Goal: Information Seeking & Learning: Understand process/instructions

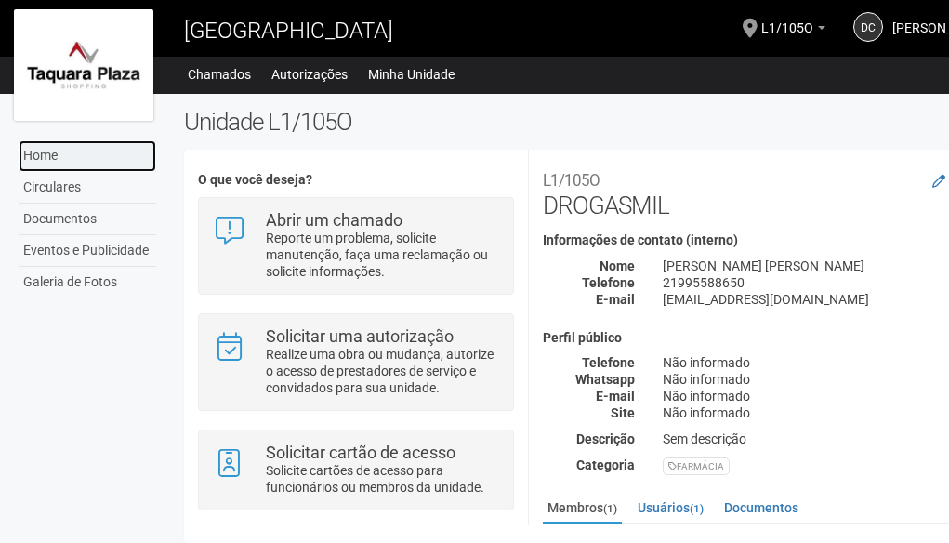
click at [55, 155] on link "Home" at bounding box center [88, 156] width 138 height 32
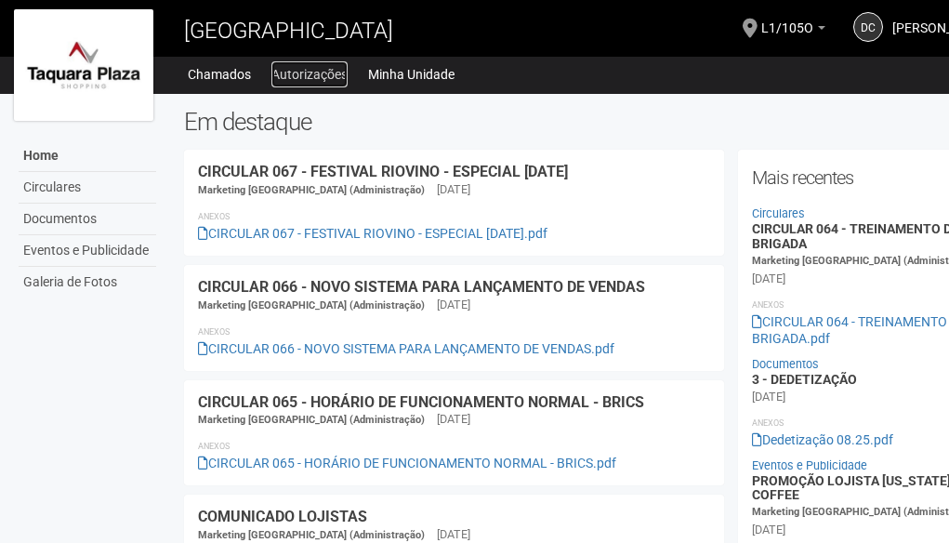
click at [330, 82] on link "Autorizações" at bounding box center [309, 74] width 76 height 26
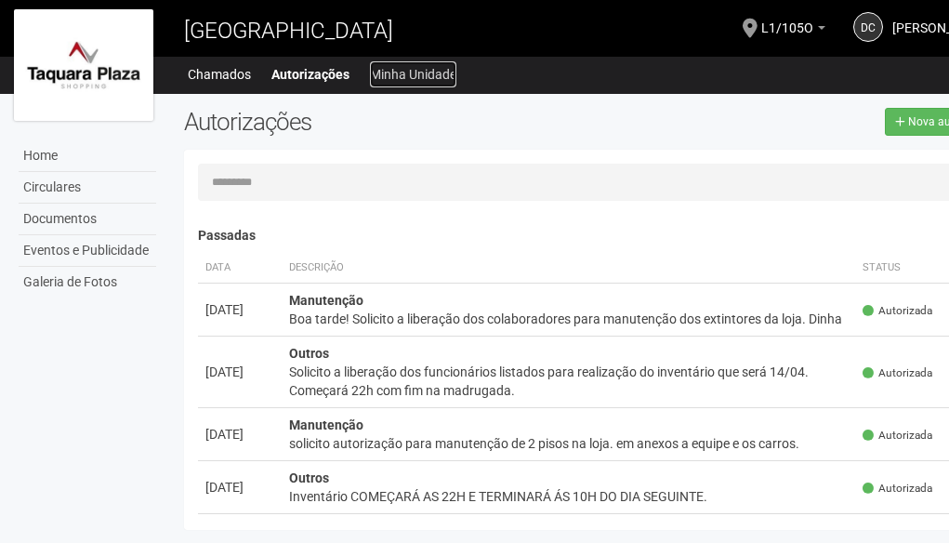
click at [412, 82] on link "Minha Unidade" at bounding box center [413, 74] width 86 height 26
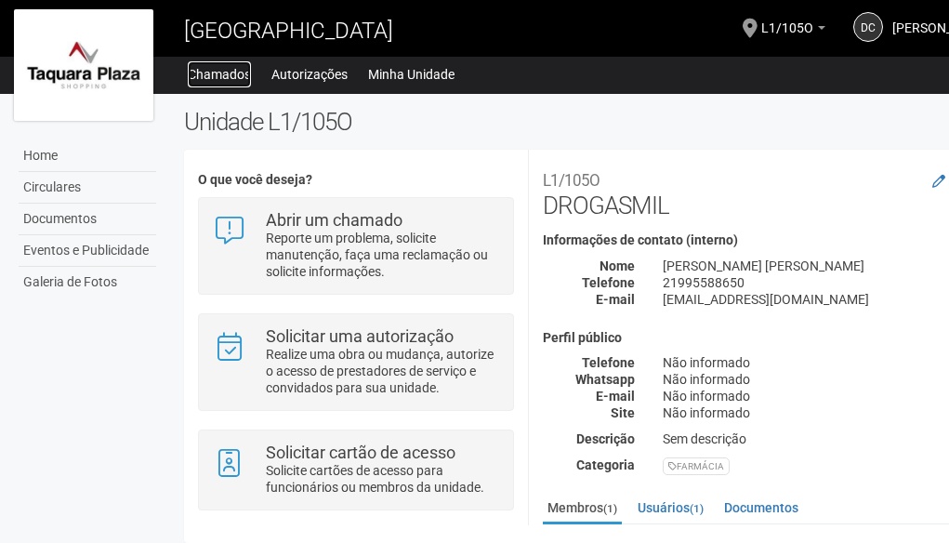
click at [226, 75] on link "Chamados" at bounding box center [219, 74] width 63 height 26
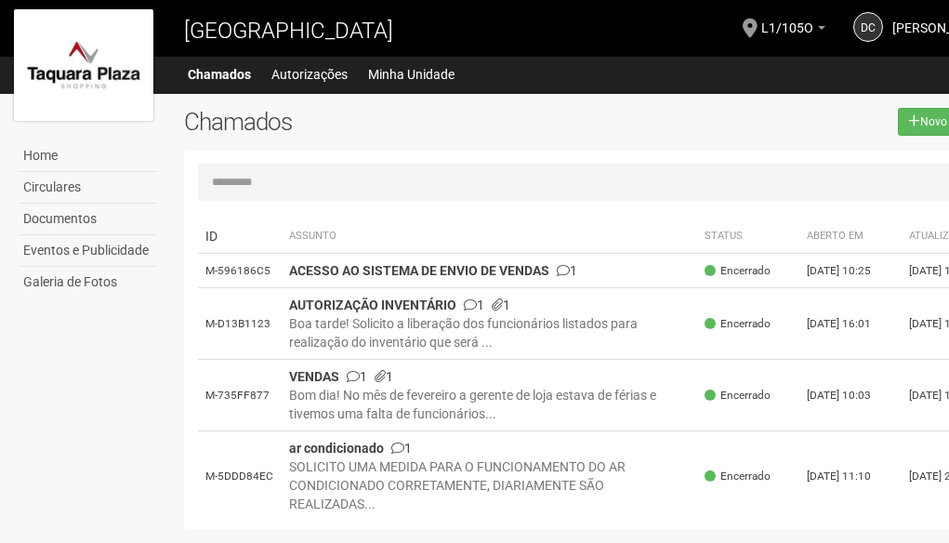
scroll to position [0, 46]
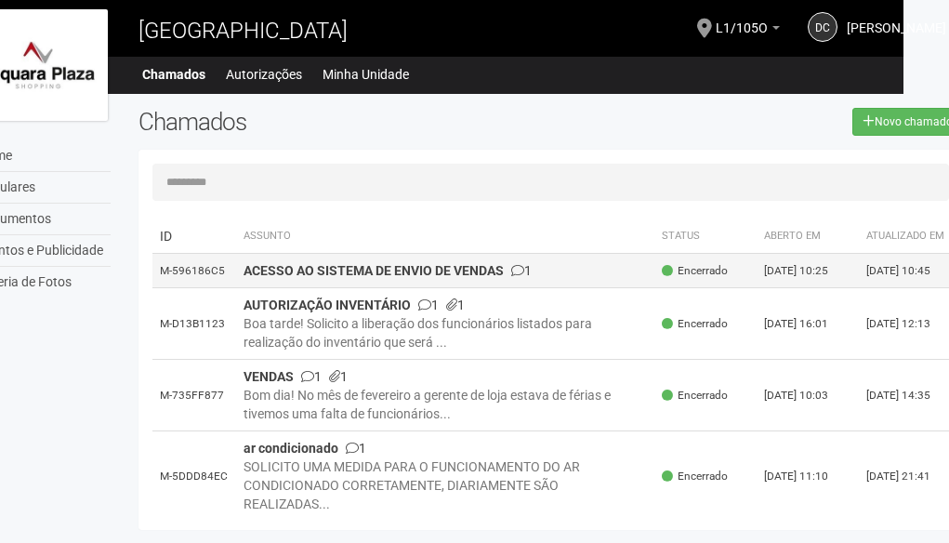
click at [466, 278] on strong "ACESSO AO SISTEMA DE ENVIO DE VENDAS" at bounding box center [374, 270] width 260 height 15
